Goal: Information Seeking & Learning: Learn about a topic

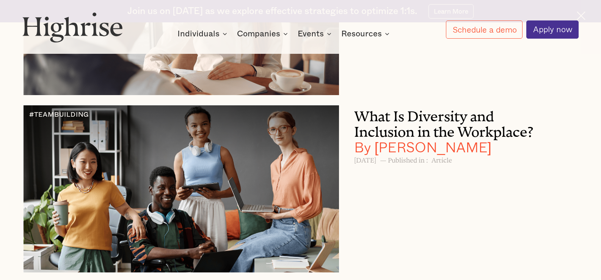
scroll to position [1647, 0]
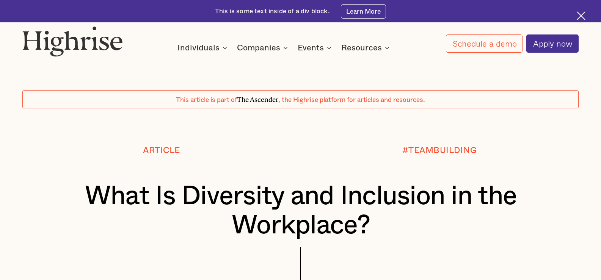
scroll to position [114, 0]
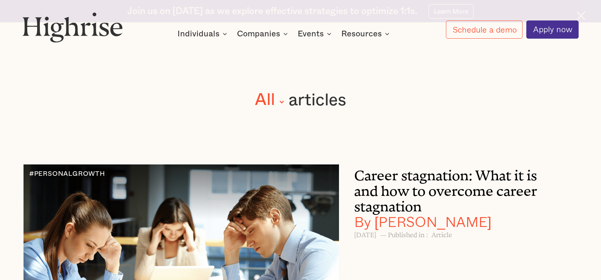
scroll to position [1647, 0]
